Goal: Task Accomplishment & Management: Complete application form

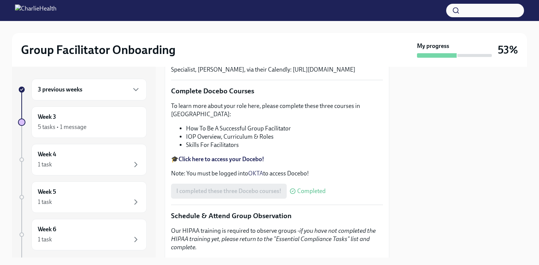
scroll to position [288, 0]
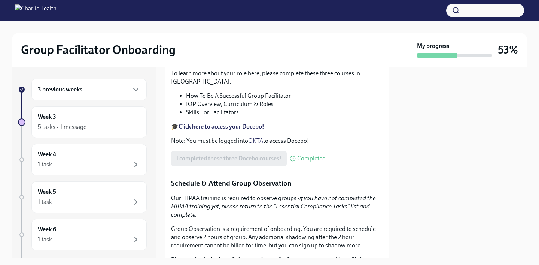
click at [103, 93] on div "3 previous weeks" at bounding box center [89, 89] width 103 height 9
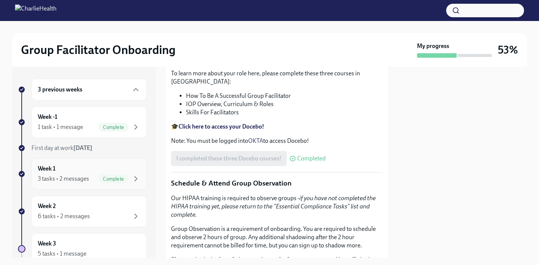
click at [77, 183] on div "Week 1 3 tasks • 2 messages Complete" at bounding box center [88, 173] width 115 height 31
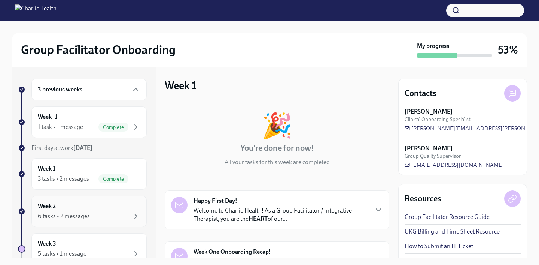
click at [81, 210] on div "Week 2 6 tasks • 2 messages" at bounding box center [89, 211] width 103 height 19
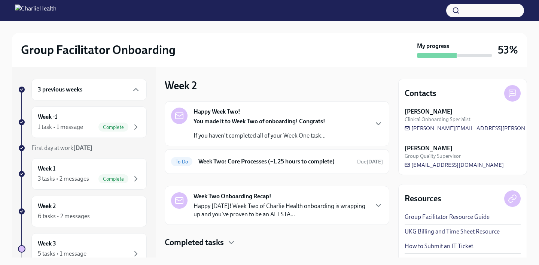
scroll to position [15, 0]
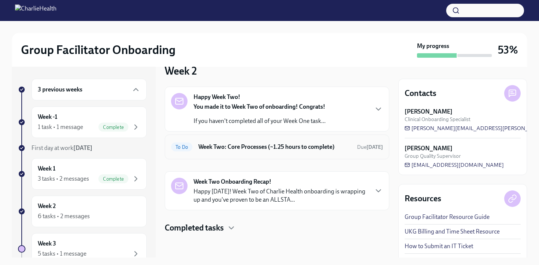
click at [282, 149] on h6 "Week Two: Core Processes (~1.25 hours to complete)" at bounding box center [274, 147] width 153 height 8
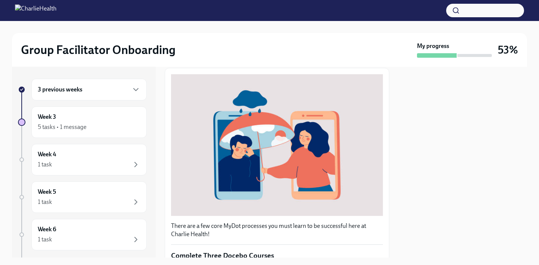
scroll to position [277, 0]
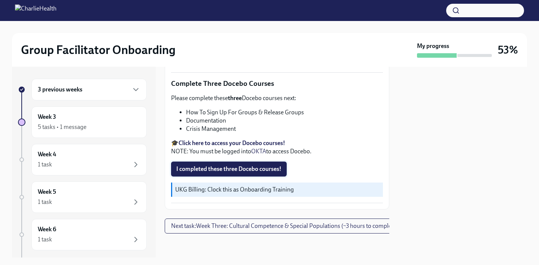
click at [259, 172] on span "I completed these three Docebo courses!" at bounding box center [228, 168] width 105 height 7
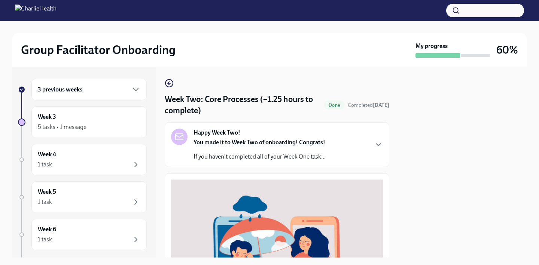
click at [129, 93] on div "3 previous weeks" at bounding box center [89, 89] width 103 height 9
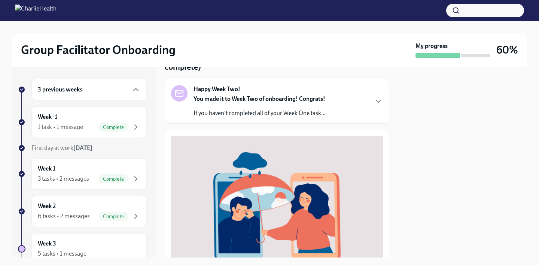
scroll to position [44, 0]
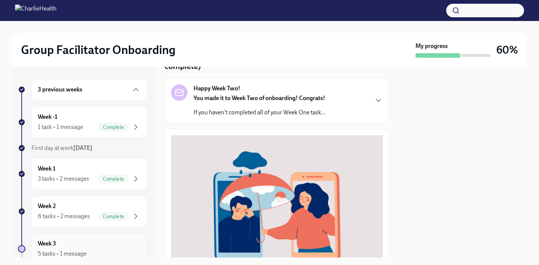
click at [128, 254] on div "5 tasks • 1 message" at bounding box center [89, 253] width 103 height 9
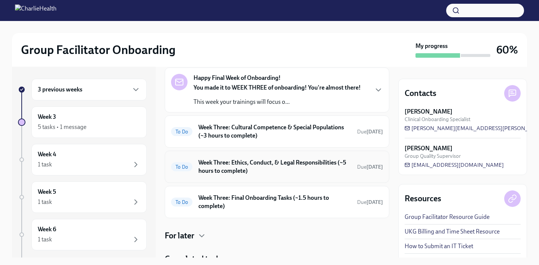
scroll to position [65, 0]
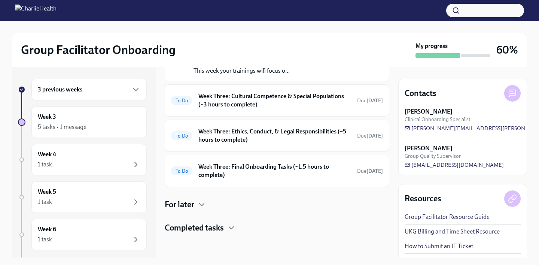
click at [226, 235] on div at bounding box center [277, 245] width 225 height 24
click at [226, 231] on div "Completed tasks" at bounding box center [277, 227] width 225 height 11
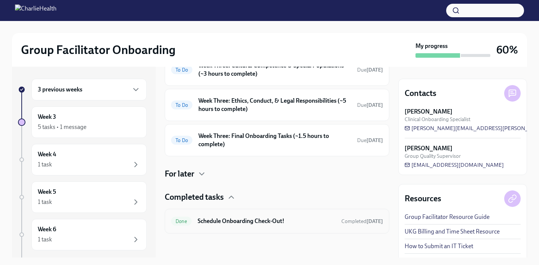
click at [259, 229] on div "Done Schedule Onboarding Check-Out! Completed [DATE]" at bounding box center [277, 221] width 225 height 25
click at [260, 222] on h6 "Schedule Onboarding Check-Out!" at bounding box center [267, 221] width 138 height 8
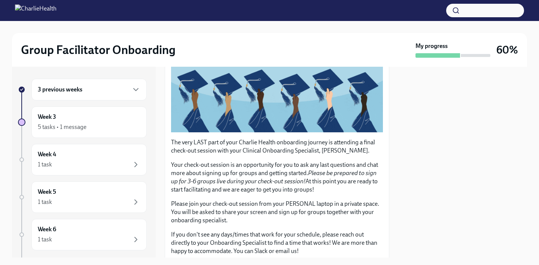
scroll to position [182, 0]
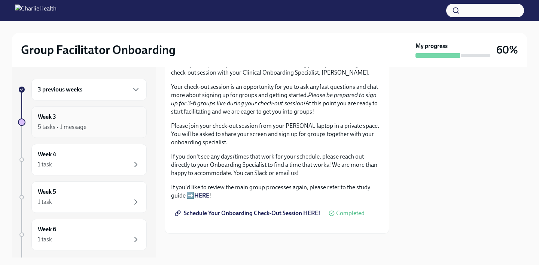
click at [107, 119] on div "Week 3 5 tasks • 1 message" at bounding box center [89, 122] width 103 height 19
